Goal: Task Accomplishment & Management: Manage account settings

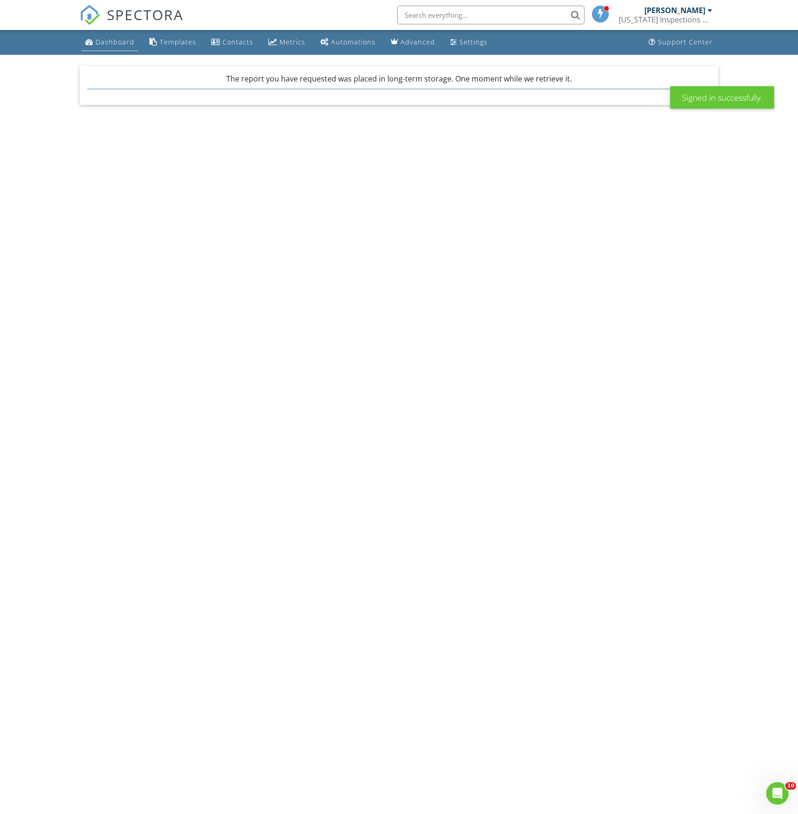
click at [117, 45] on div "Dashboard" at bounding box center [115, 41] width 39 height 9
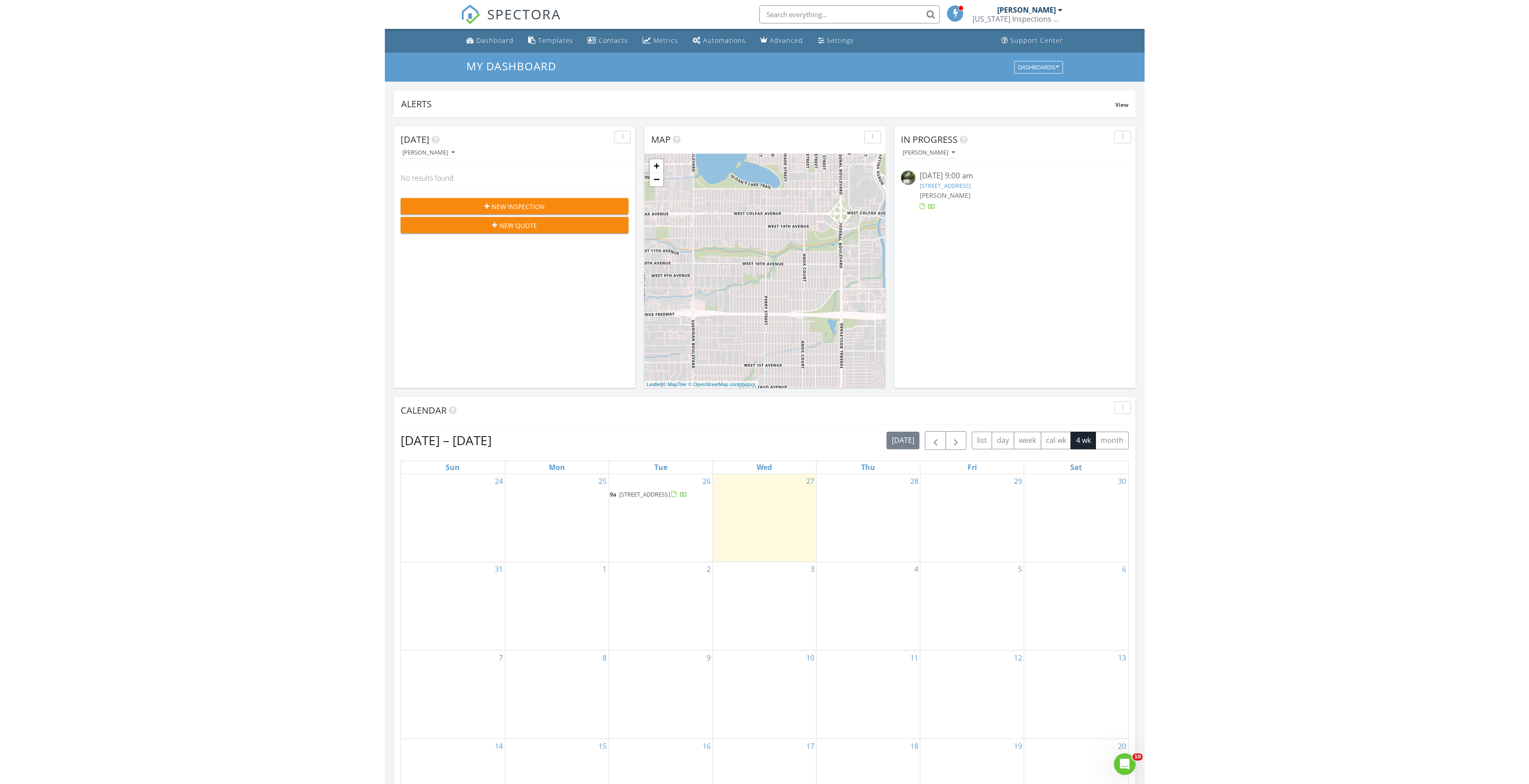
scroll to position [839, 1548]
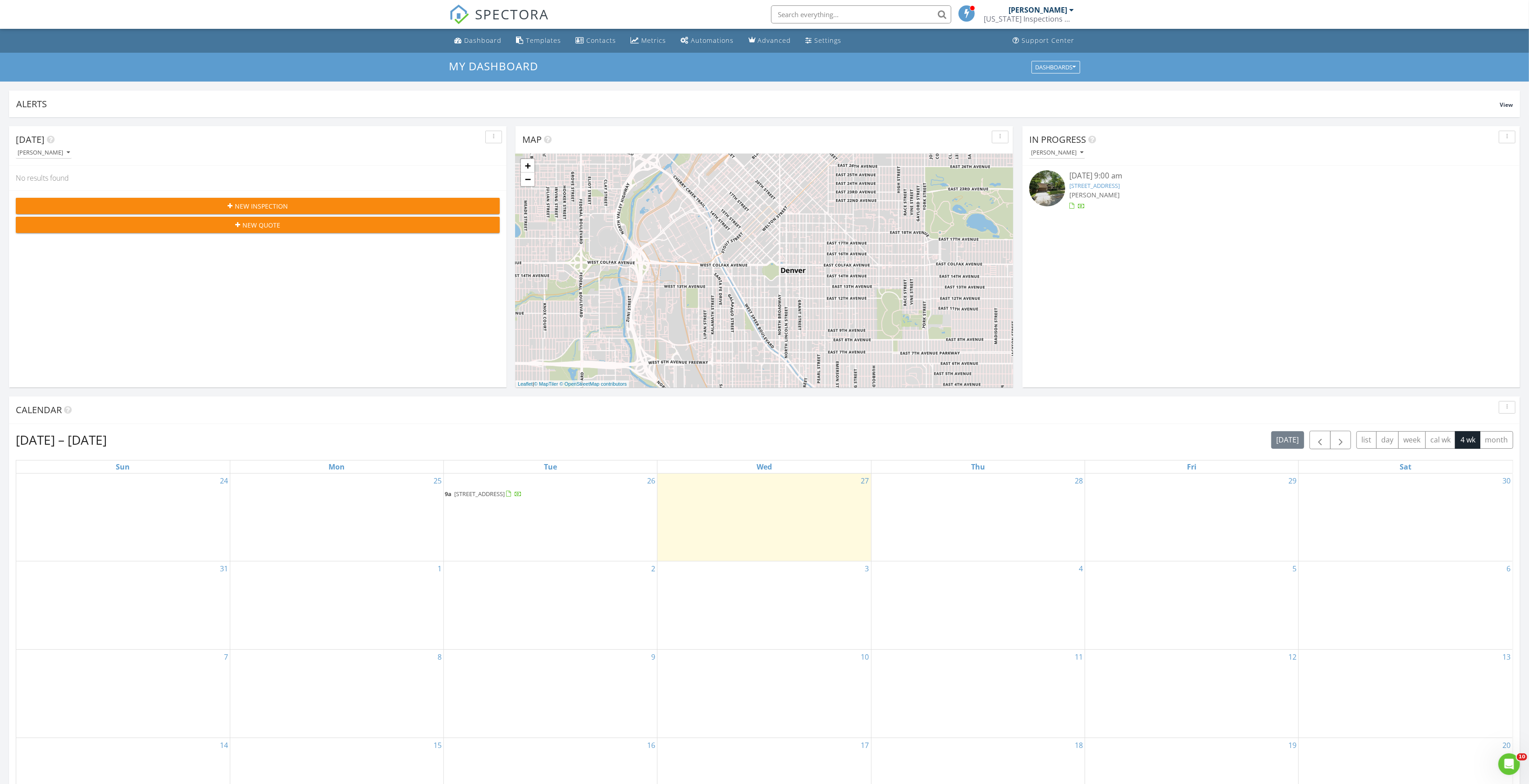
click at [527, 489] on div "26 9a 949 Lenmore Ct, Orlando 32812" at bounding box center [550, 517] width 214 height 88
click at [505, 493] on span "949 Lenmore Ct, Orlando 32812" at bounding box center [479, 493] width 50 height 8
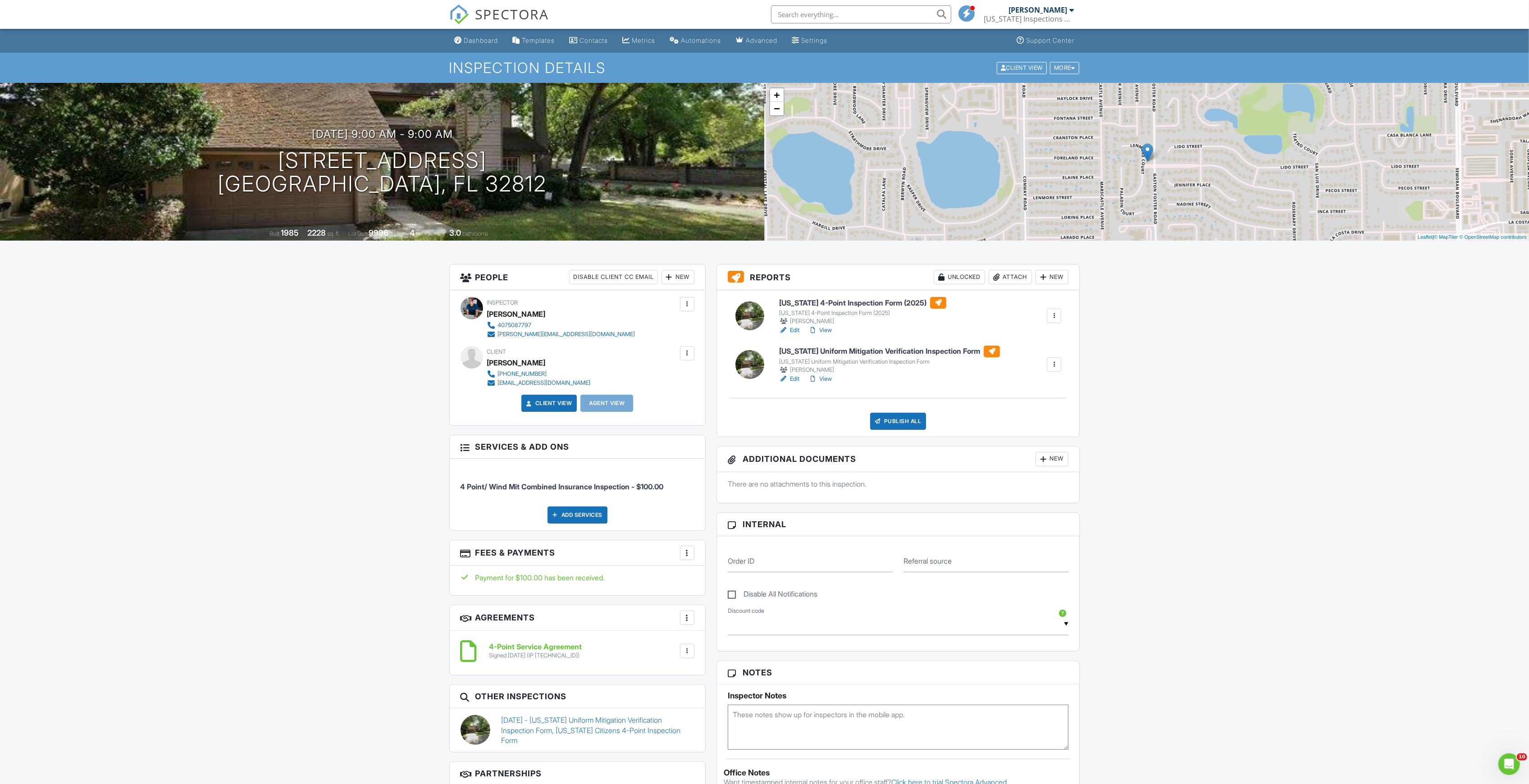
click at [796, 328] on link "Edit" at bounding box center [789, 330] width 20 height 9
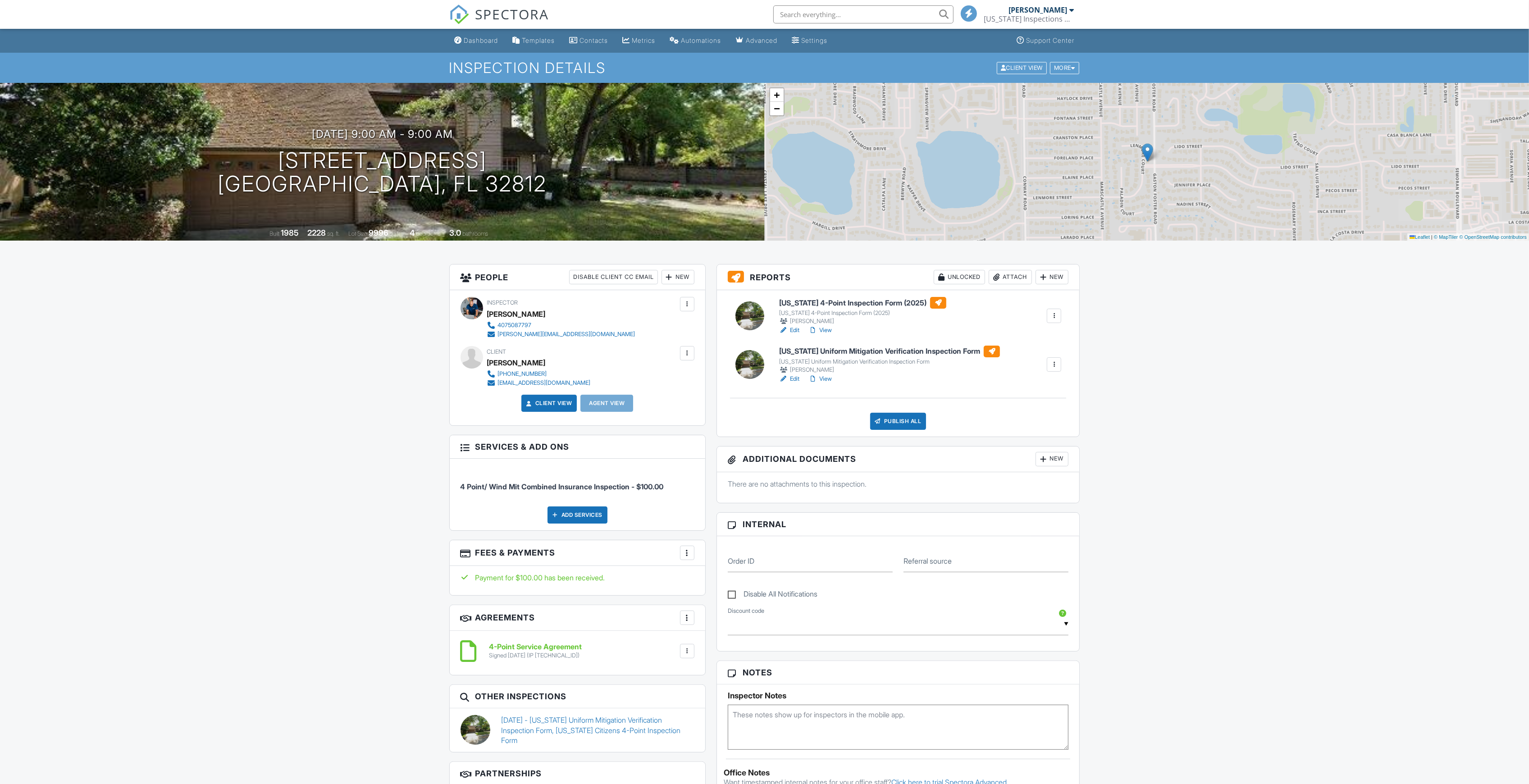
click at [829, 330] on link "View" at bounding box center [820, 330] width 23 height 9
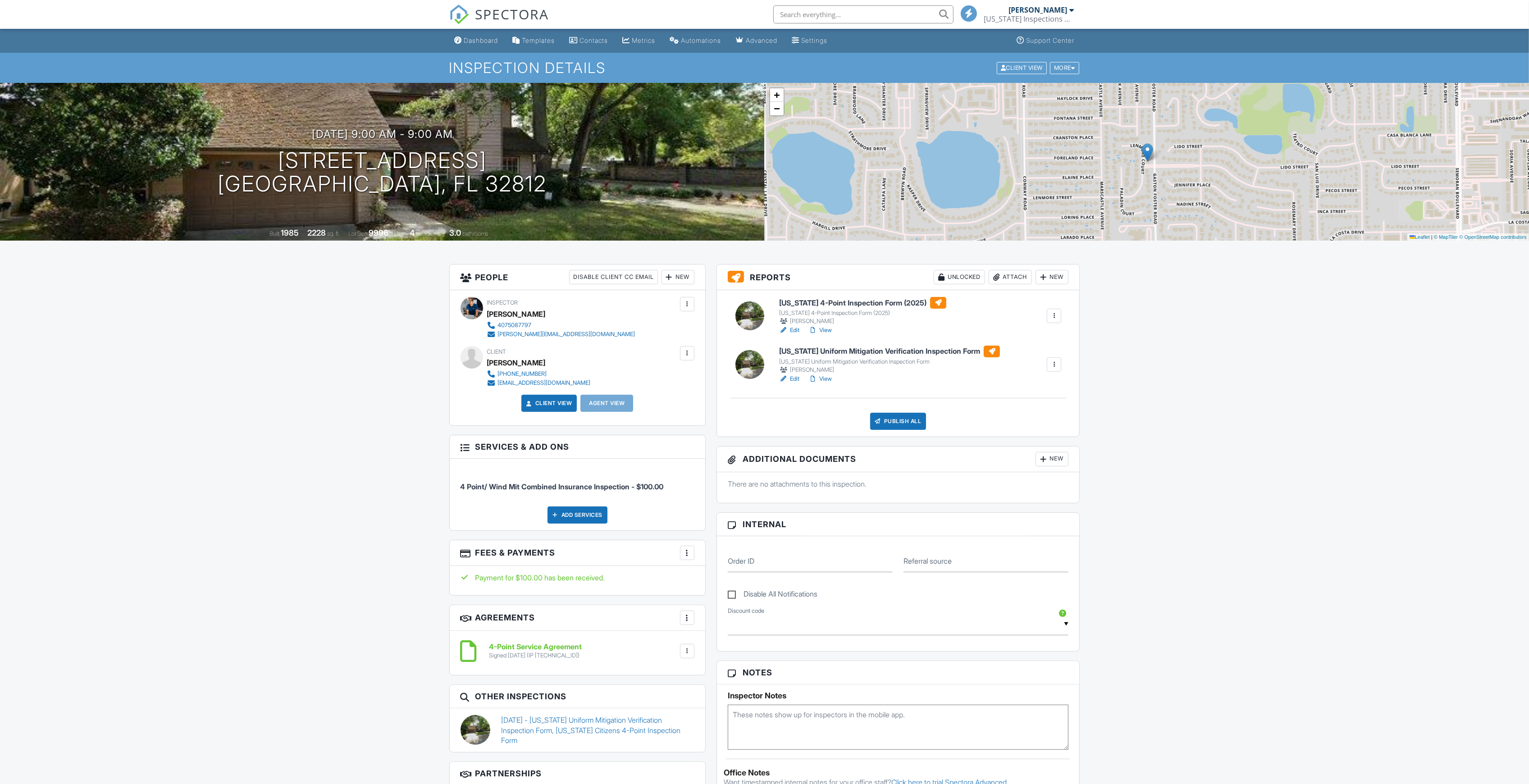
click at [796, 328] on link "Edit" at bounding box center [789, 330] width 20 height 9
click at [793, 375] on link "Edit" at bounding box center [789, 378] width 20 height 9
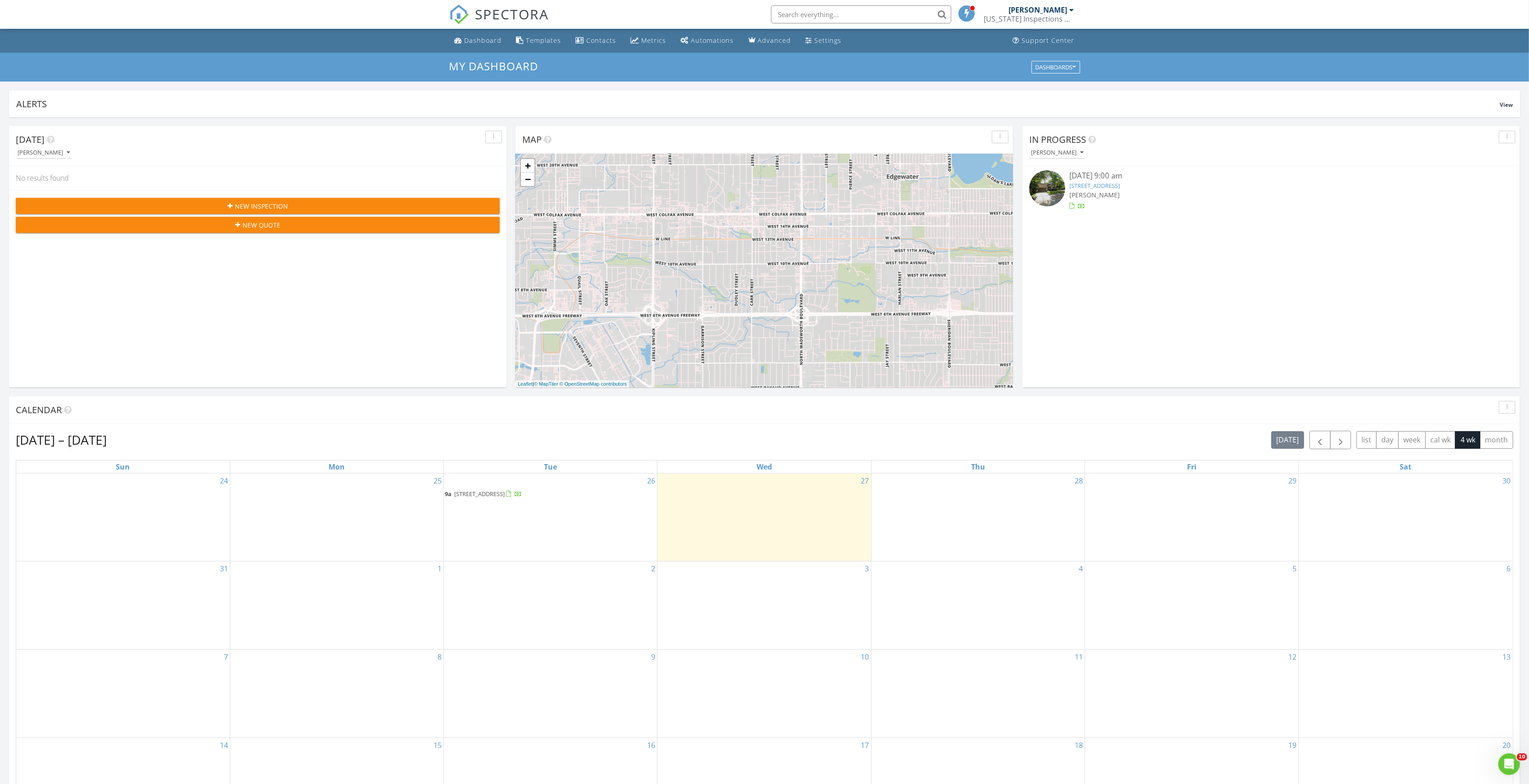
click at [505, 494] on span "949 Lenmore Ct, Orlando 32812" at bounding box center [479, 493] width 50 height 8
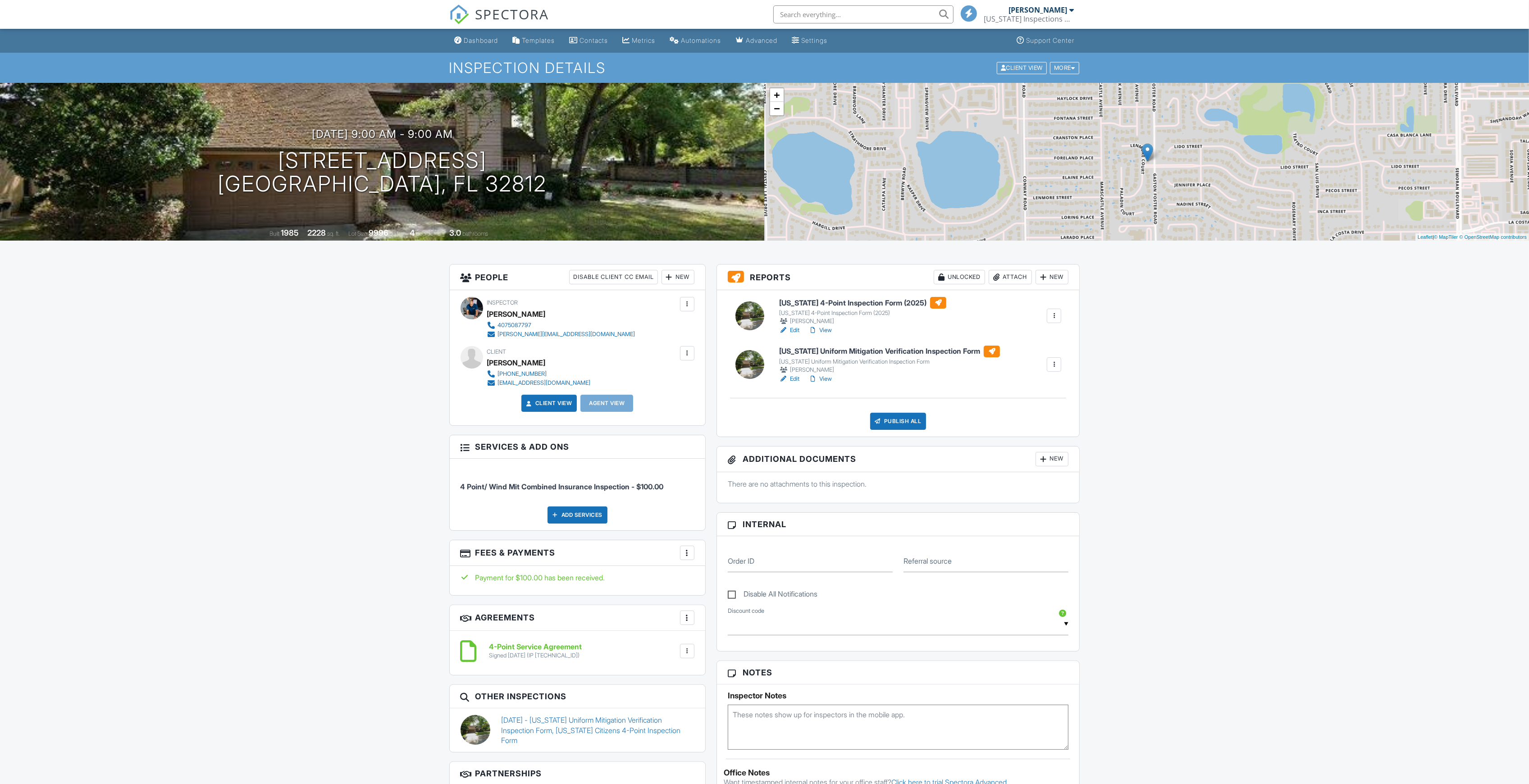
click at [823, 329] on link "View" at bounding box center [820, 330] width 23 height 9
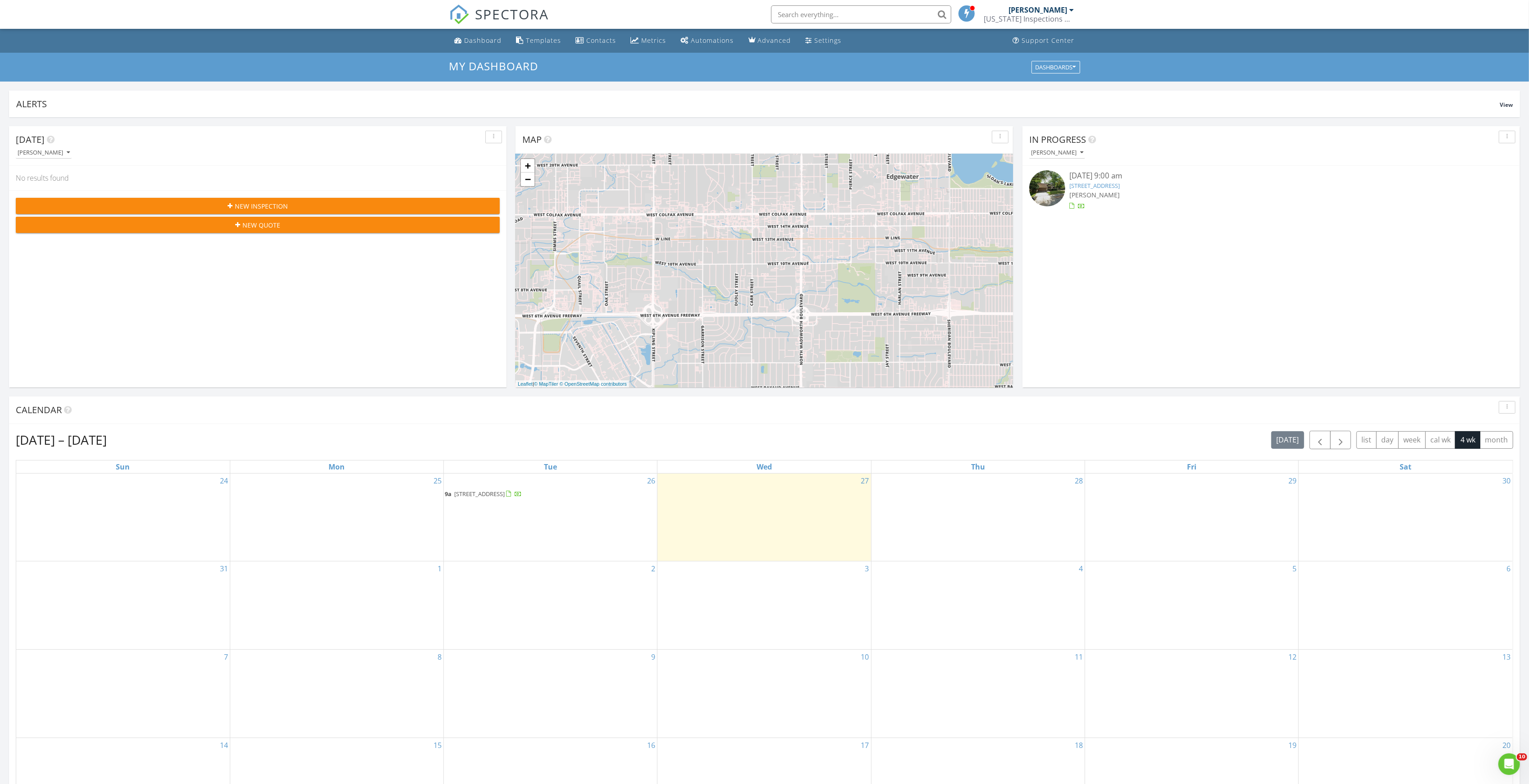
click at [1080, 184] on link "949 Lenmore Ct, Orlando, FL 32812" at bounding box center [1095, 186] width 50 height 8
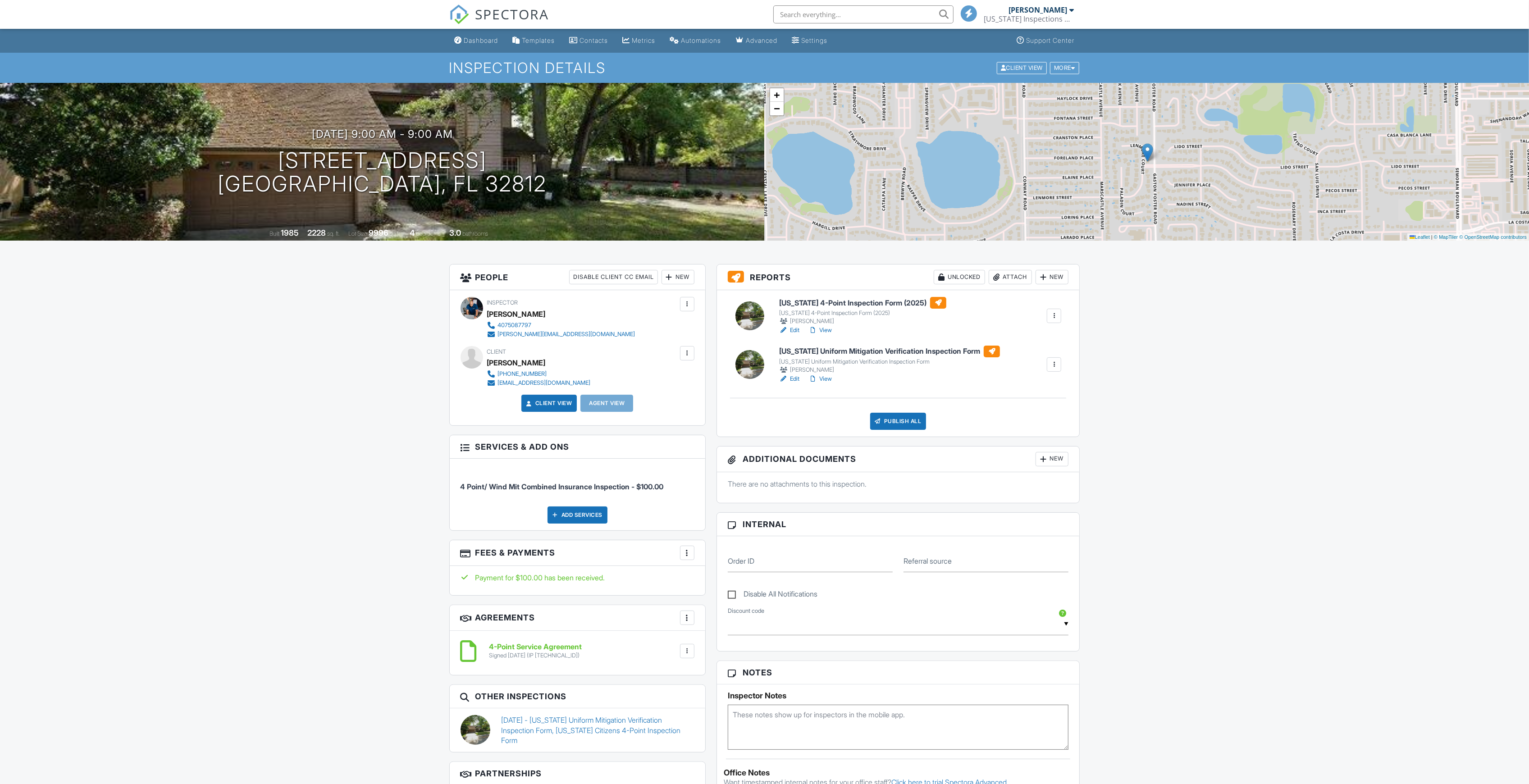
click at [908, 421] on div "Publish All" at bounding box center [899, 421] width 57 height 17
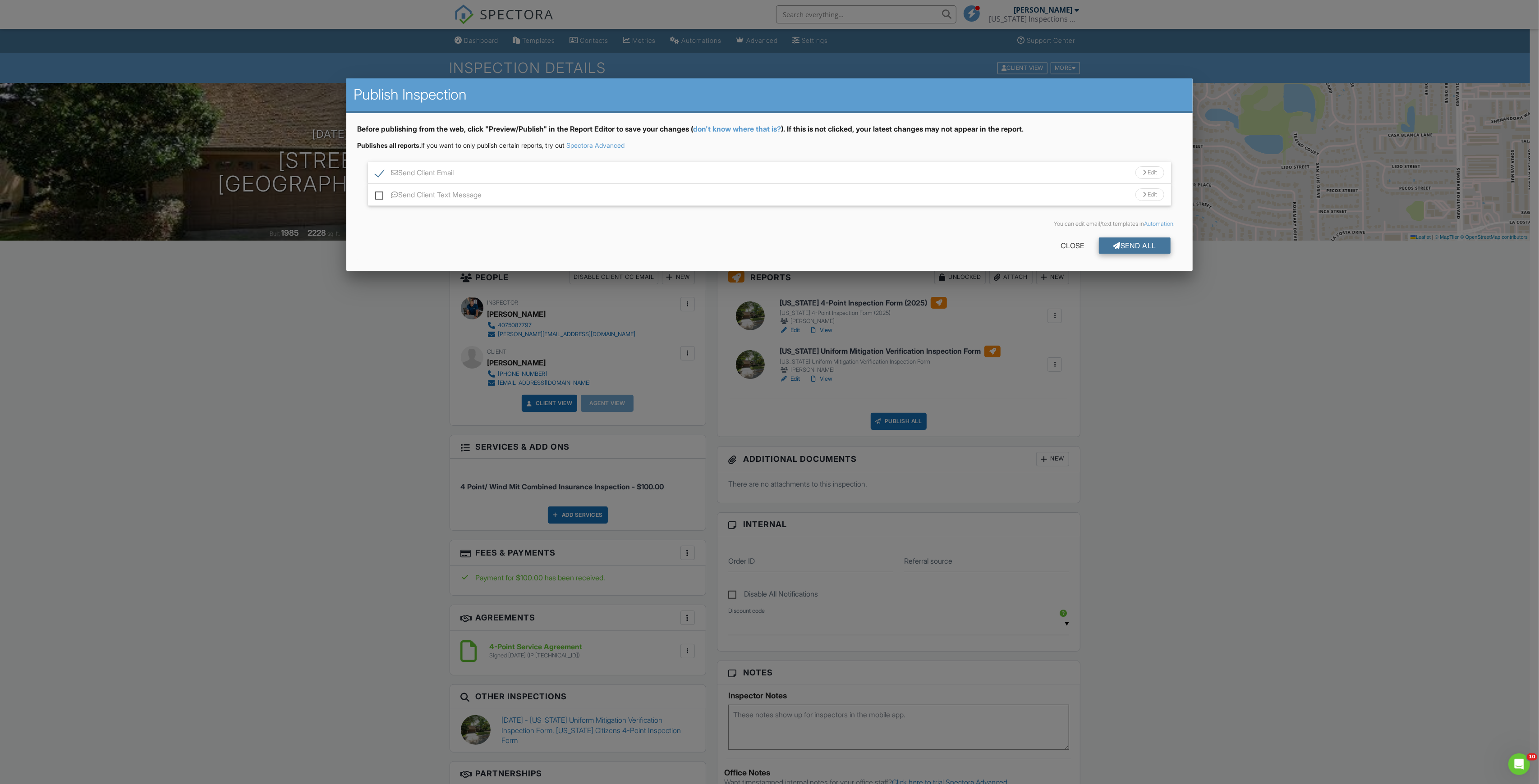
click at [1145, 244] on div "Send All" at bounding box center [1135, 245] width 72 height 16
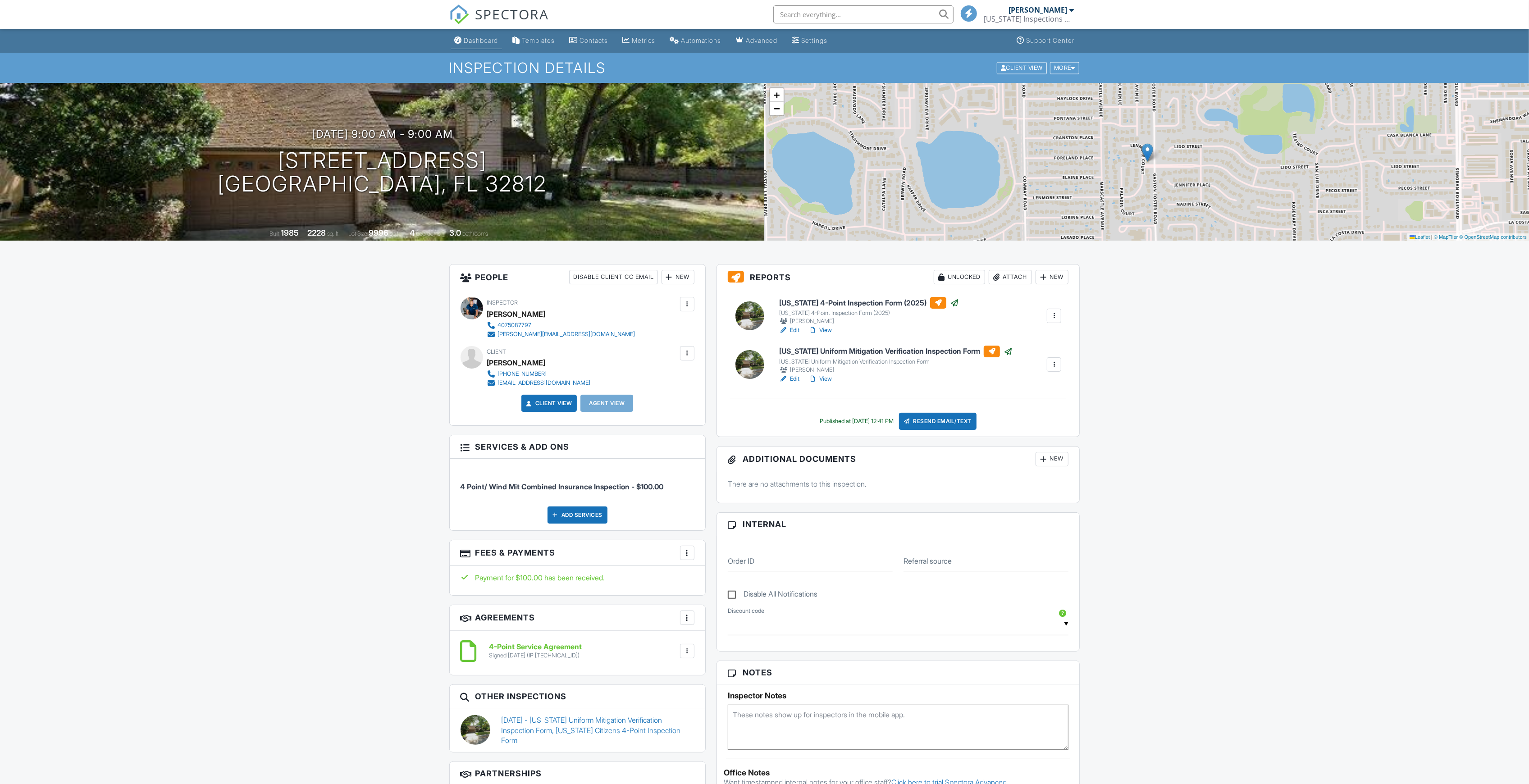
click at [486, 38] on div "Dashboard" at bounding box center [481, 40] width 35 height 8
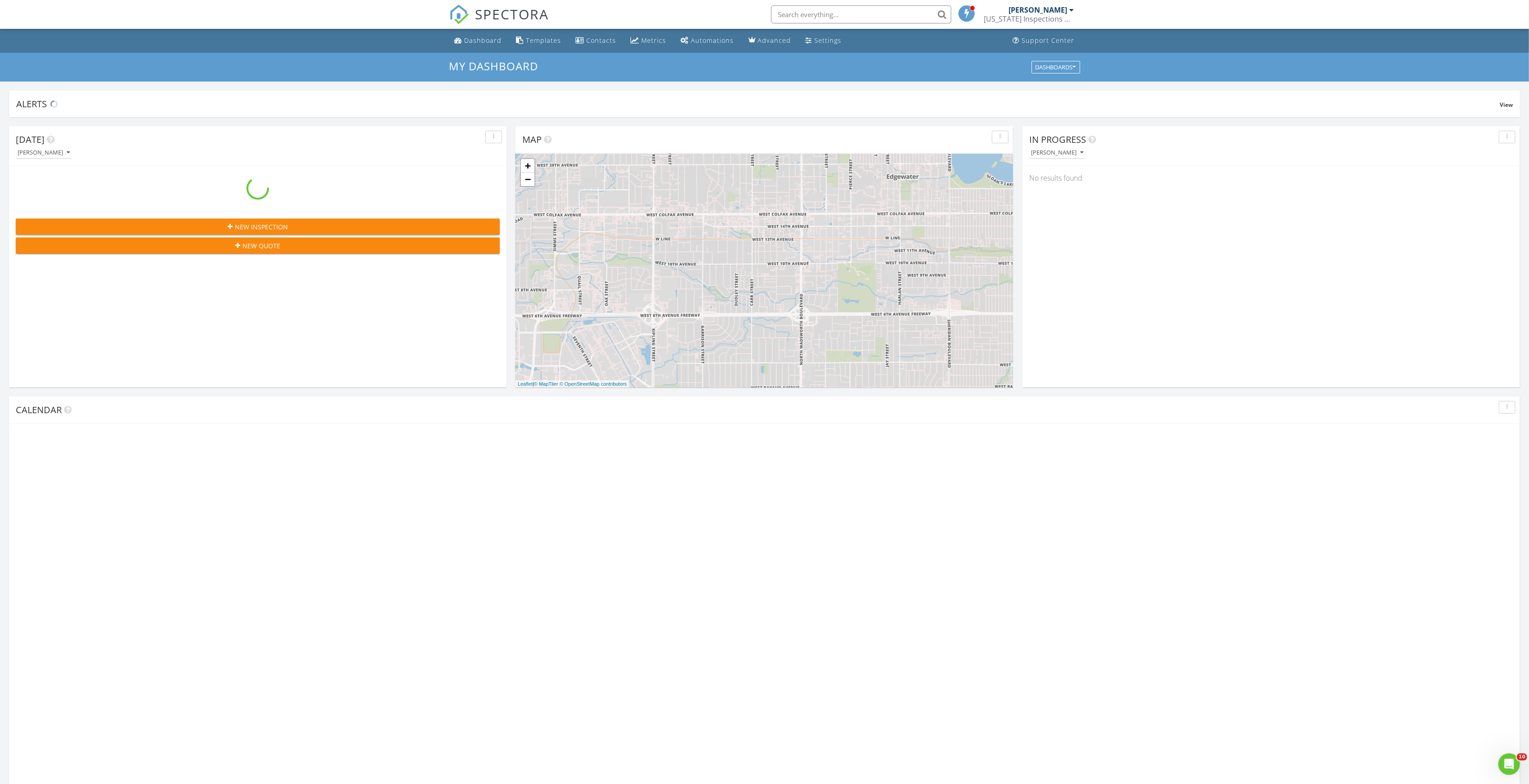
scroll to position [839, 1548]
